Goal: Navigation & Orientation: Find specific page/section

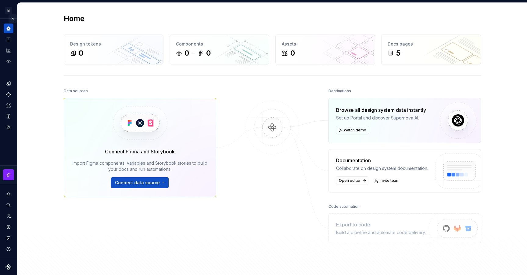
click at [12, 18] on button "Expand sidebar" at bounding box center [13, 18] width 9 height 9
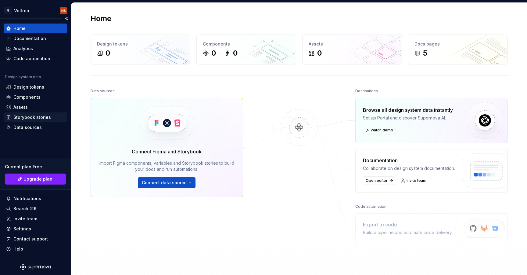
click at [30, 118] on div "Storybook stories" at bounding box center [32, 117] width 38 height 6
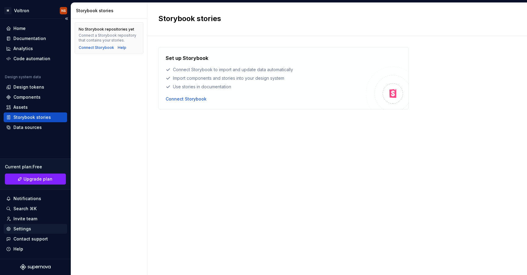
click at [27, 228] on div "Settings" at bounding box center [22, 229] width 18 height 6
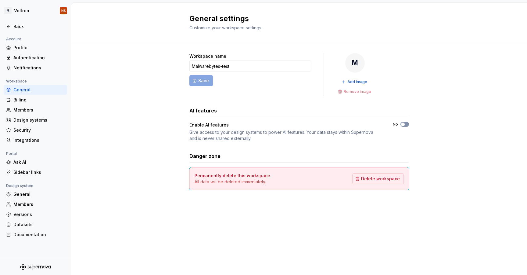
click at [406, 125] on button "No" at bounding box center [405, 124] width 9 height 5
click at [22, 26] on div "Back" at bounding box center [38, 27] width 51 height 6
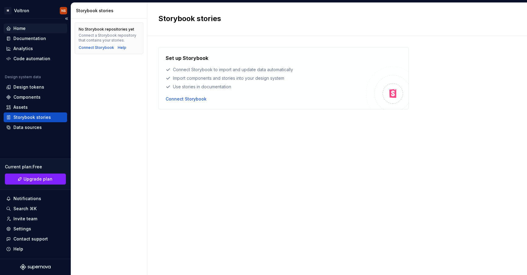
click at [24, 27] on div "Home" at bounding box center [19, 28] width 12 height 6
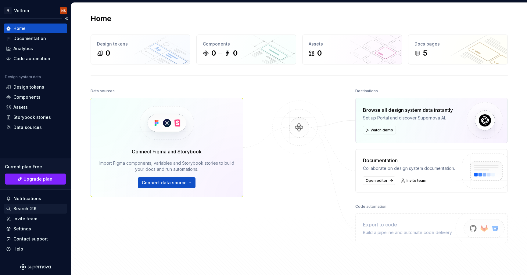
click at [53, 207] on div "Search ⌘K" at bounding box center [35, 208] width 59 height 6
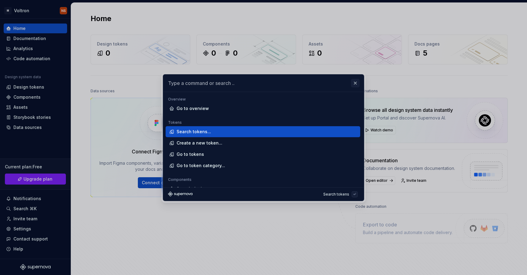
click at [355, 83] on button "button" at bounding box center [355, 83] width 9 height 9
